Goal: Check status: Check status

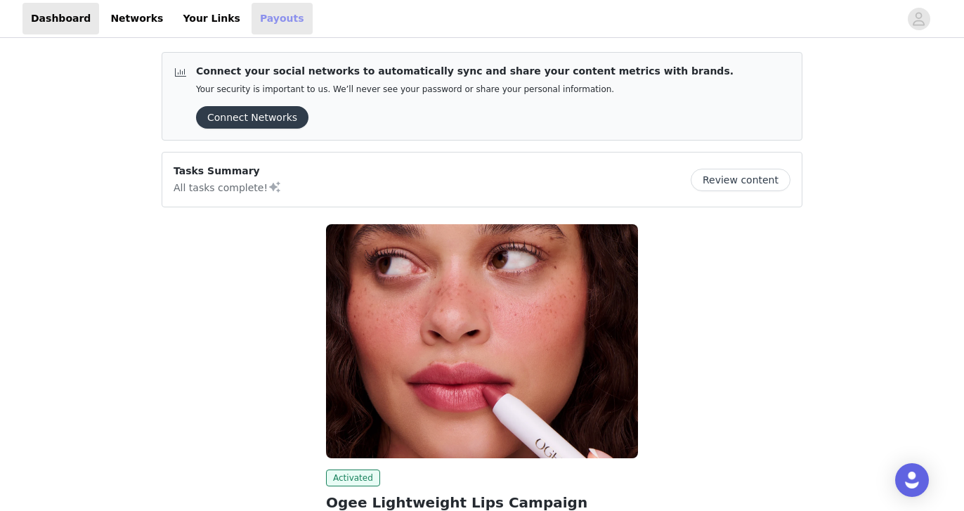
click at [252, 16] on link "Payouts" at bounding box center [281, 19] width 61 height 32
click at [251, 15] on link "Payouts" at bounding box center [281, 19] width 61 height 32
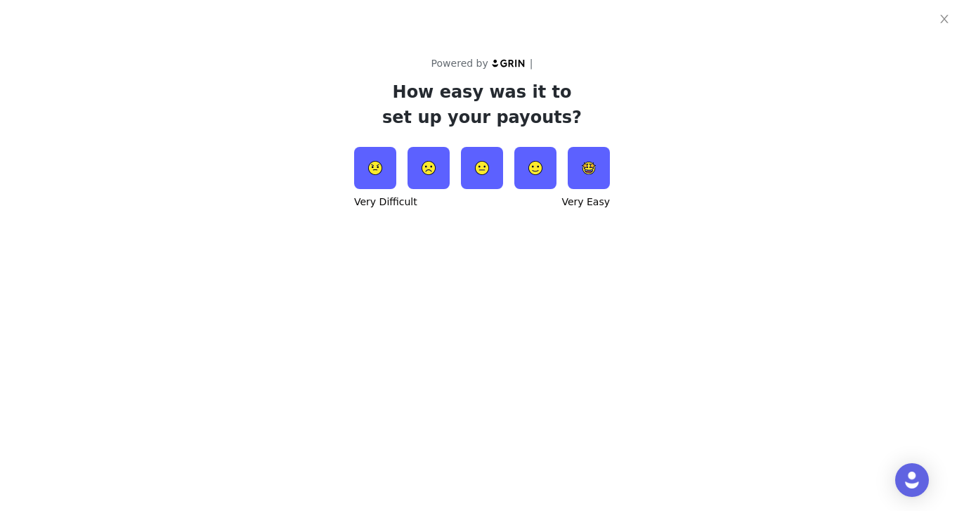
click at [479, 164] on img at bounding box center [482, 168] width 42 height 42
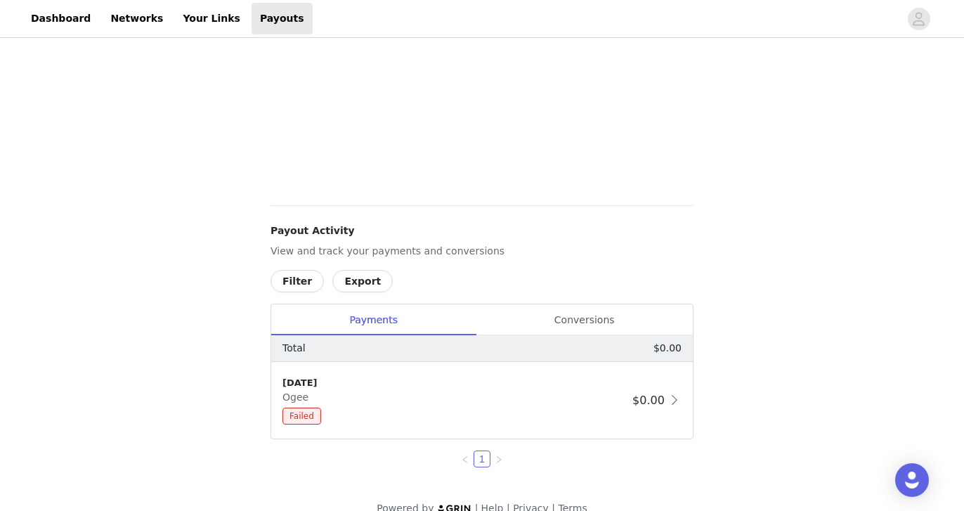
scroll to position [446, 0]
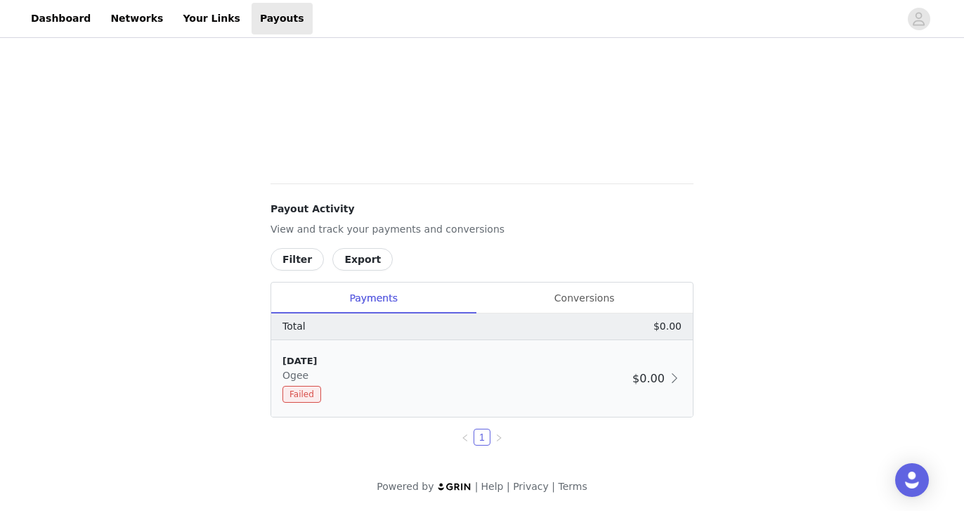
click at [308, 392] on span "Failed" at bounding box center [301, 394] width 39 height 17
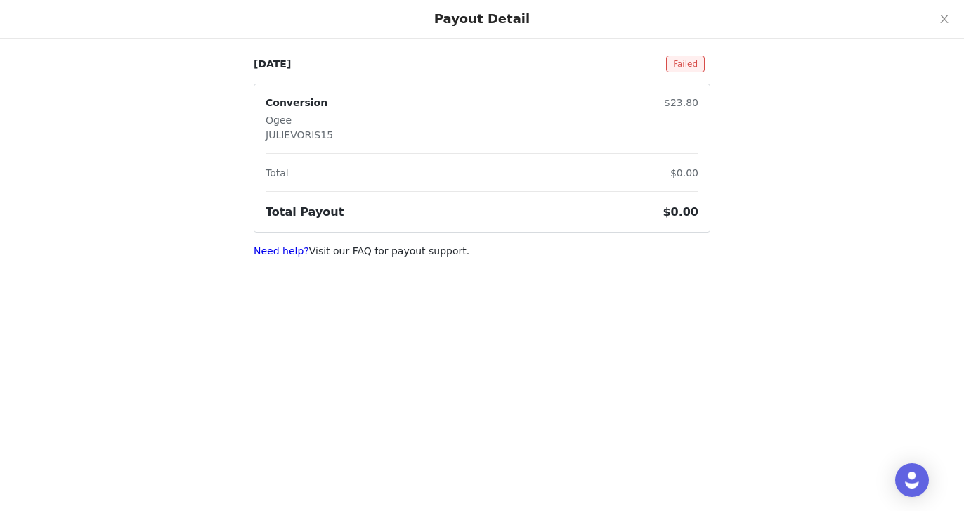
click at [692, 63] on span "Failed" at bounding box center [685, 63] width 39 height 17
click at [276, 249] on link "Need help?" at bounding box center [281, 250] width 55 height 11
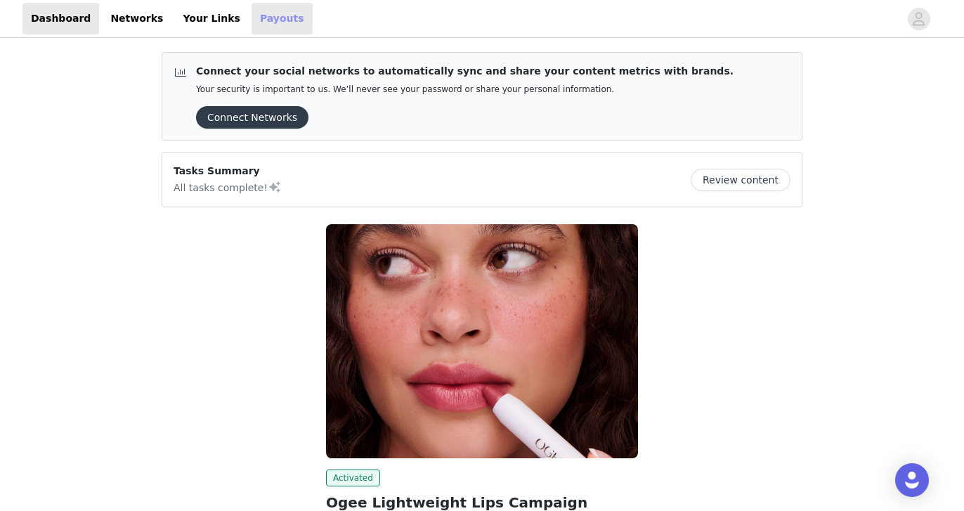
click at [256, 21] on link "Payouts" at bounding box center [281, 19] width 61 height 32
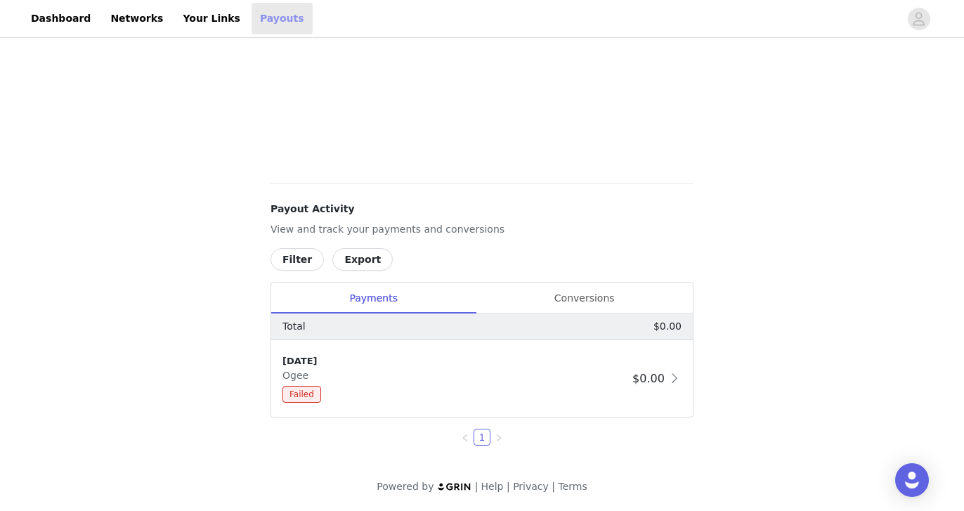
scroll to position [431, 0]
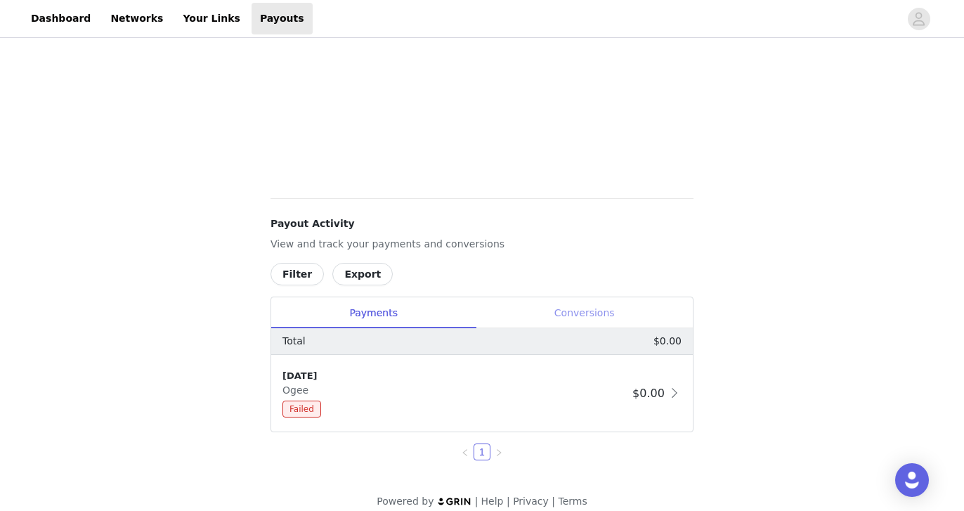
click at [605, 309] on div "Conversions" at bounding box center [583, 313] width 217 height 32
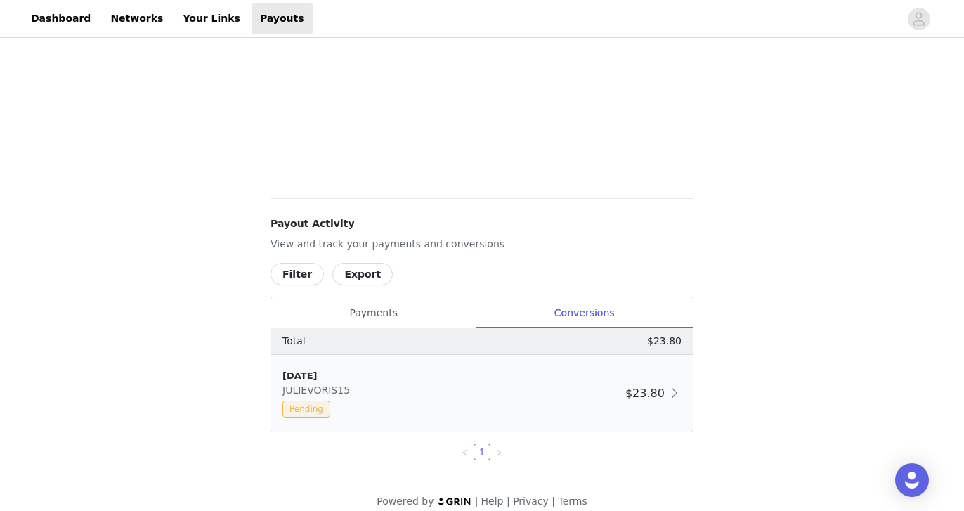
click at [663, 397] on span "$23.80" at bounding box center [644, 392] width 39 height 13
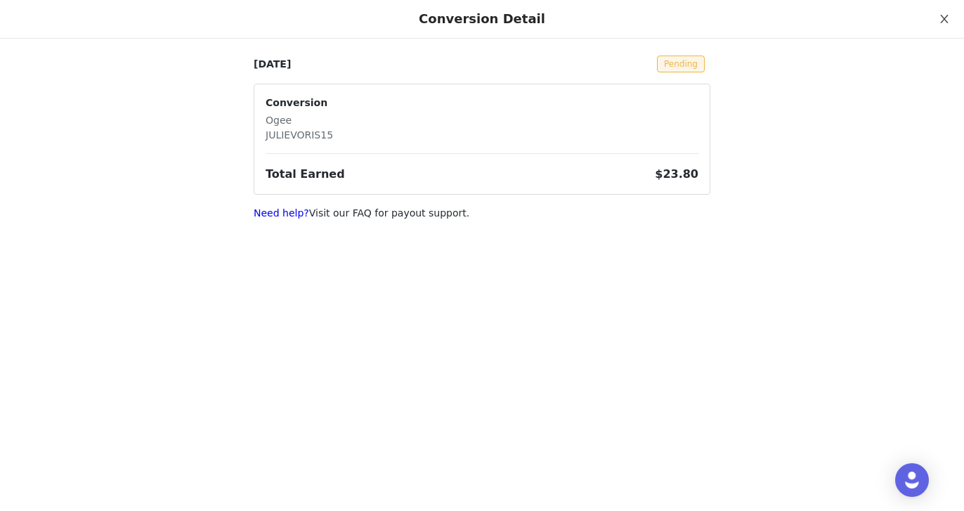
click at [942, 18] on icon "icon: close" at bounding box center [943, 18] width 11 height 11
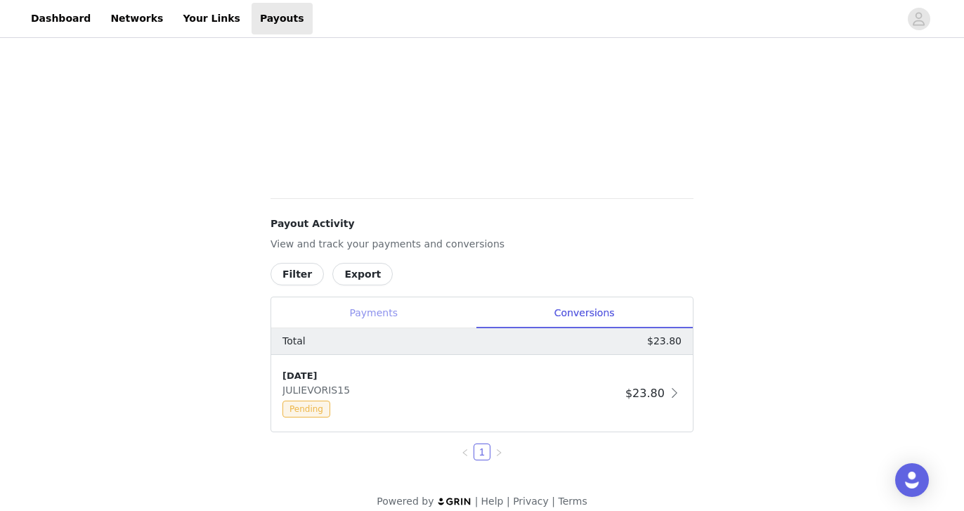
click at [385, 313] on div "Payments" at bounding box center [373, 313] width 204 height 32
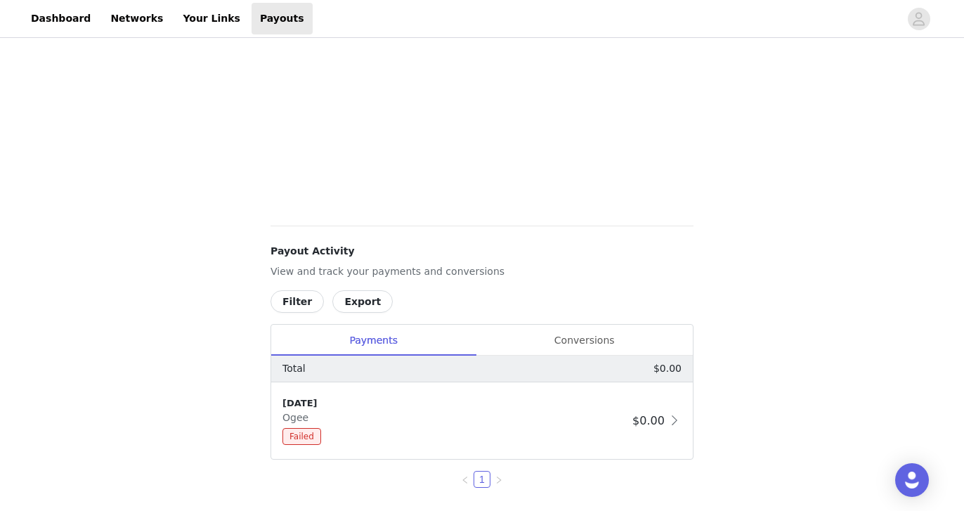
scroll to position [446, 0]
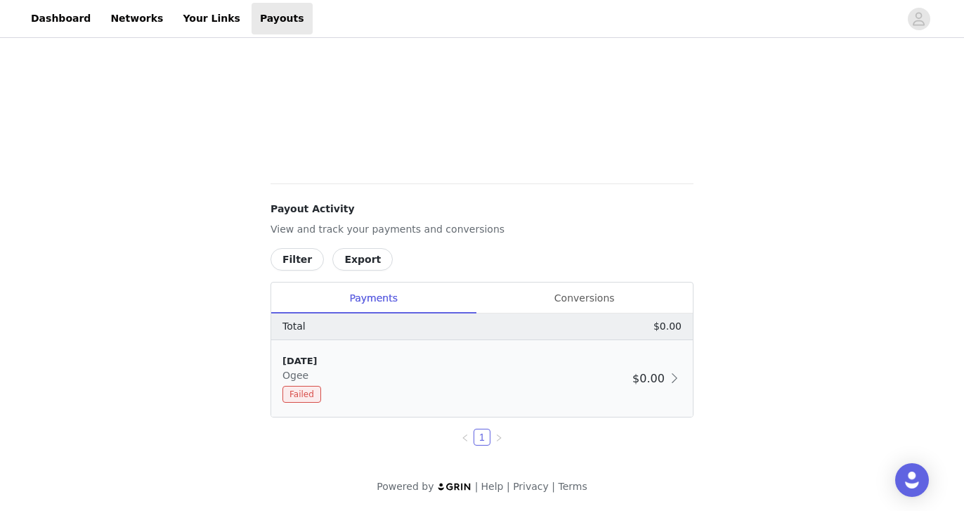
click at [303, 394] on span "Failed" at bounding box center [301, 394] width 39 height 17
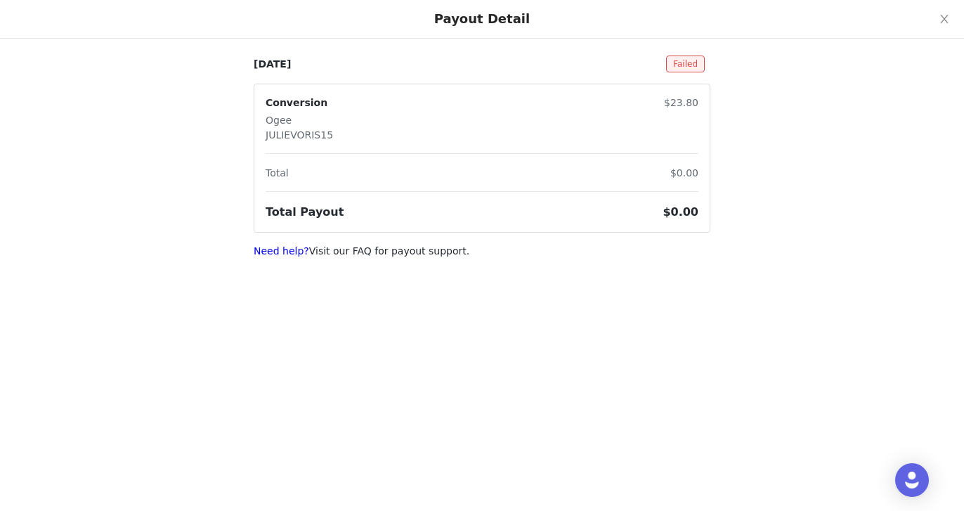
click at [681, 63] on span "Failed" at bounding box center [685, 63] width 39 height 17
click at [282, 251] on link "Need help?" at bounding box center [281, 250] width 55 height 11
